Goal: Information Seeking & Learning: Learn about a topic

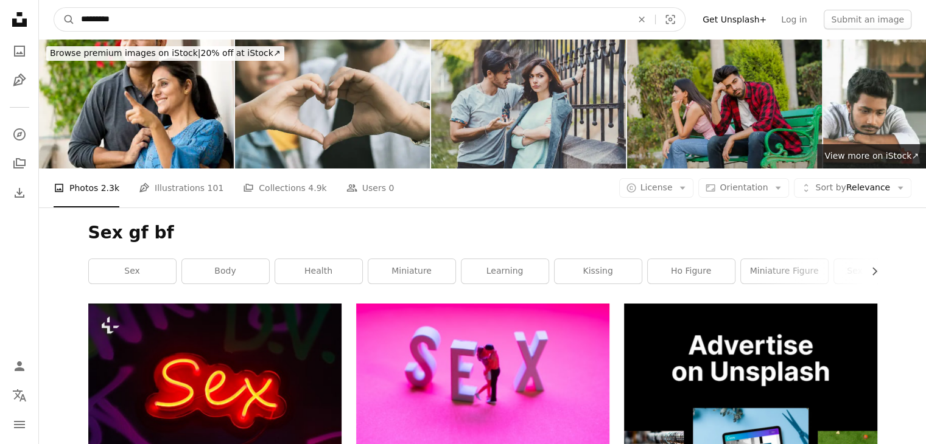
click at [526, 18] on input "*********" at bounding box center [351, 19] width 553 height 23
click at [54, 8] on button "A magnifying glass" at bounding box center [64, 19] width 21 height 23
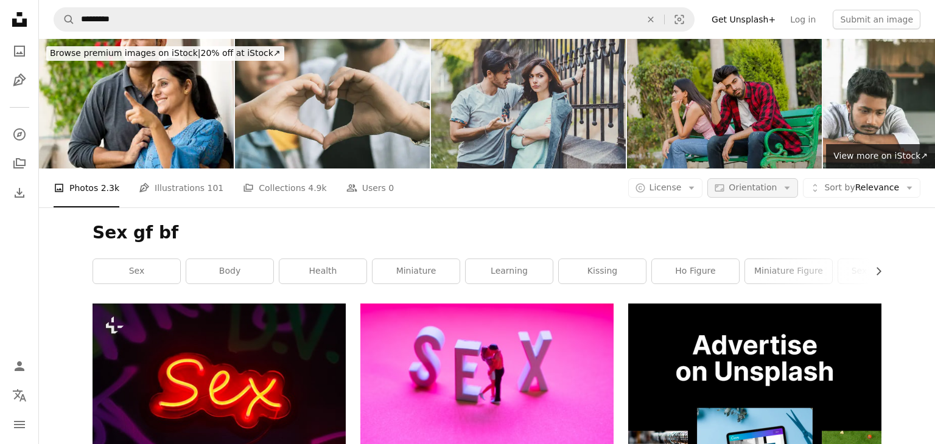
click at [776, 183] on button "Aspect ratio Orientation Arrow down" at bounding box center [752, 187] width 91 height 19
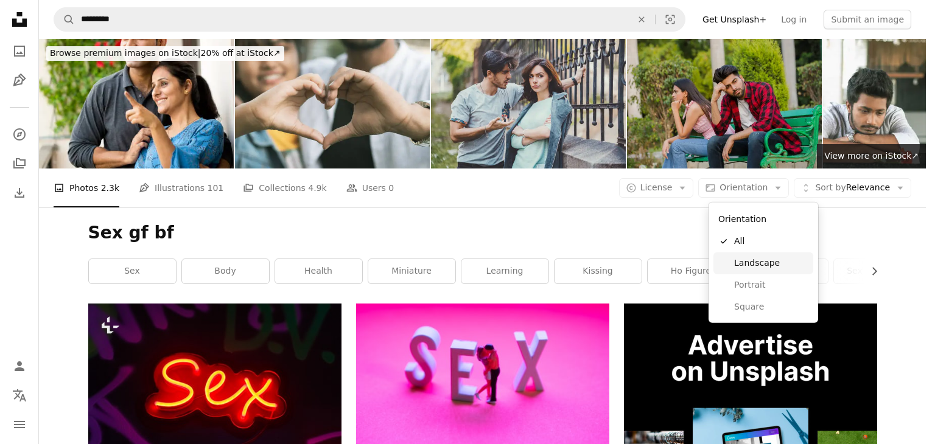
click at [758, 263] on span "Landscape" at bounding box center [771, 263] width 74 height 12
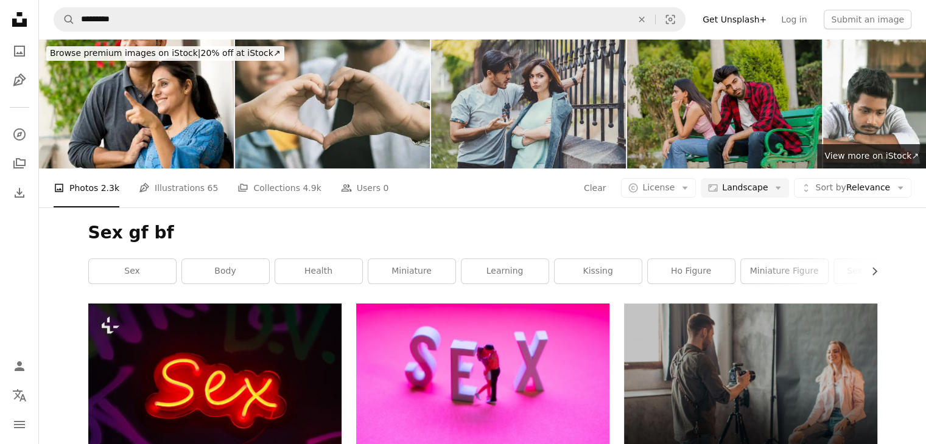
scroll to position [122, 0]
click at [752, 182] on span "Landscape" at bounding box center [745, 188] width 46 height 12
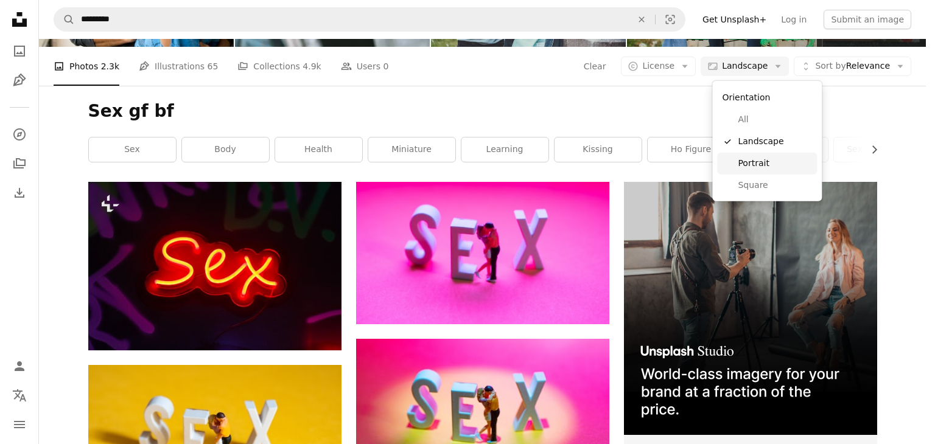
click at [762, 165] on span "Portrait" at bounding box center [775, 164] width 74 height 12
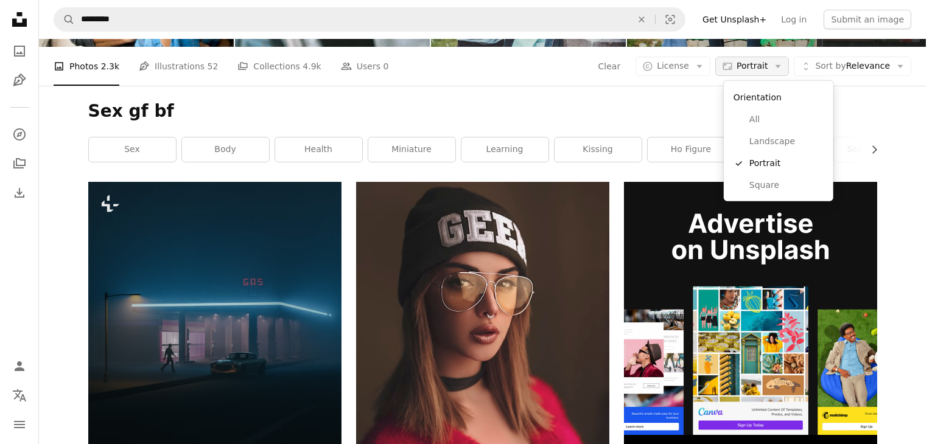
click at [756, 72] on span "Portrait" at bounding box center [752, 66] width 31 height 12
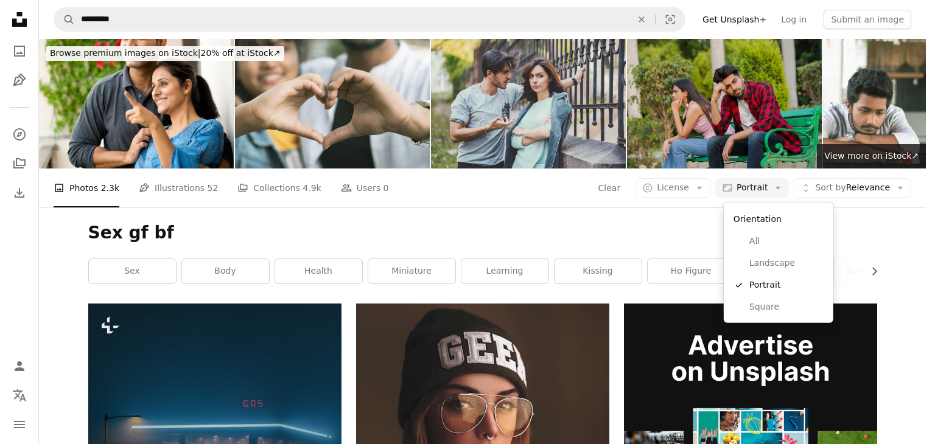
click at [916, 307] on body "Unsplash logo Unsplash Home A photo Pen Tool A compass A stack of folders Downl…" at bounding box center [463, 222] width 926 height 444
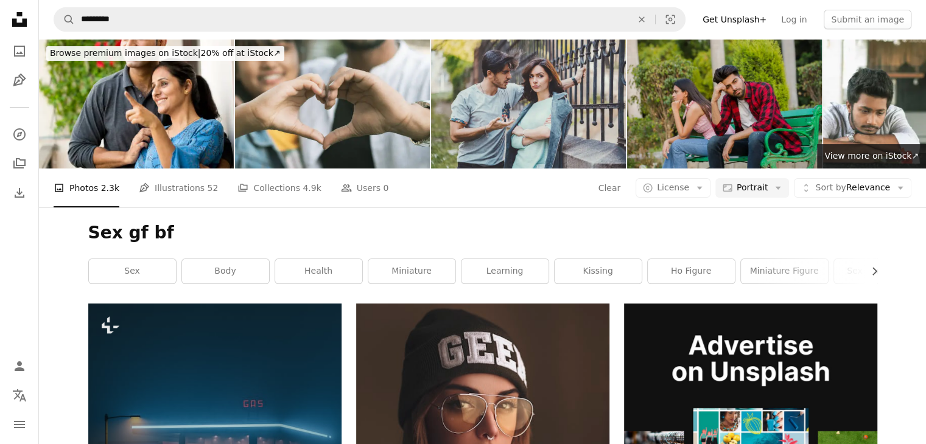
scroll to position [2857, 0]
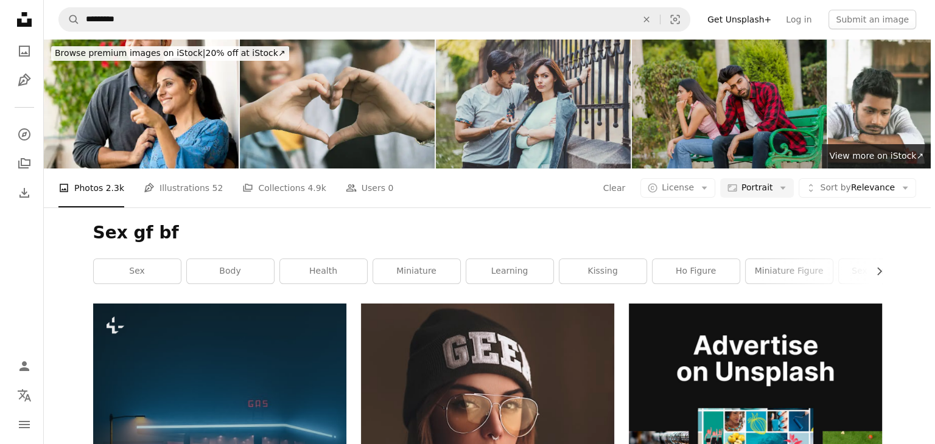
scroll to position [8762, 0]
